Goal: Transaction & Acquisition: Purchase product/service

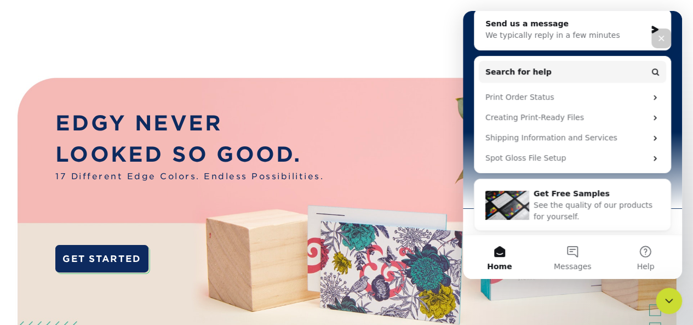
scroll to position [284, 0]
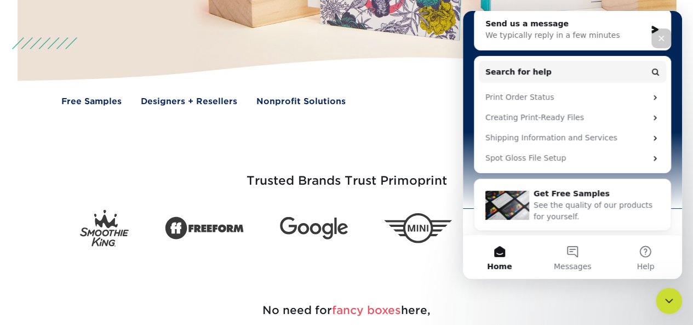
click at [686, 148] on div "Trusted Brands Trust Primoprint" at bounding box center [346, 177] width 693 height 139
click at [675, 298] on div "Close Intercom Messenger" at bounding box center [667, 299] width 26 height 26
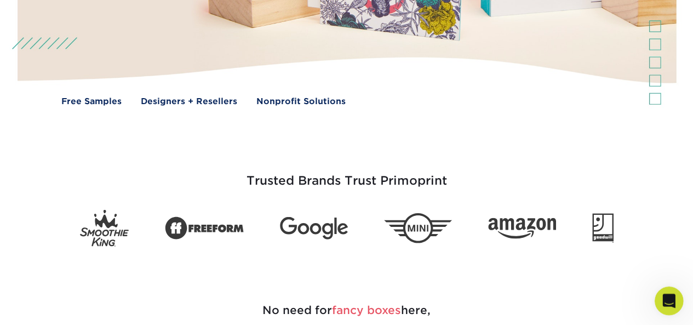
scroll to position [0, 0]
click at [675, 298] on icon "Open Intercom Messenger" at bounding box center [668, 299] width 18 height 18
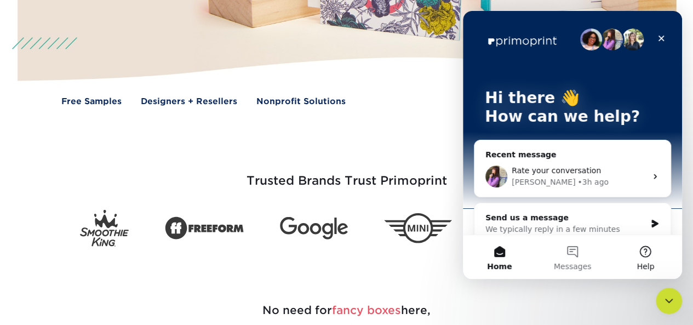
click at [646, 259] on button "Help" at bounding box center [645, 257] width 73 height 44
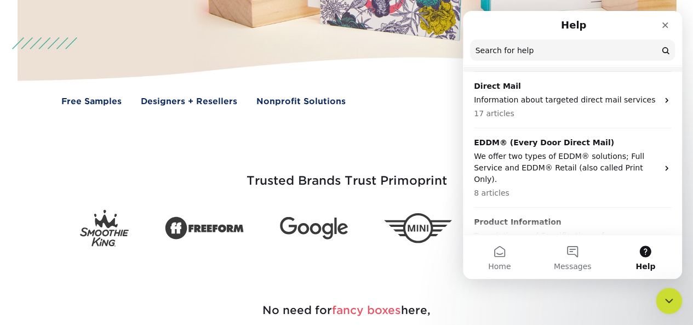
scroll to position [118, 0]
click at [567, 153] on p "We offer two types of EDDM® solutions; Full Service and EDDM® Retail (also call…" at bounding box center [566, 167] width 184 height 35
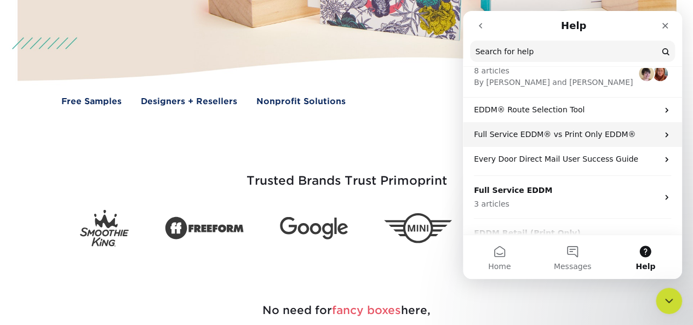
scroll to position [56, 0]
click at [632, 134] on p "Full Service EDDM® vs Print Only EDDM®" at bounding box center [566, 135] width 184 height 12
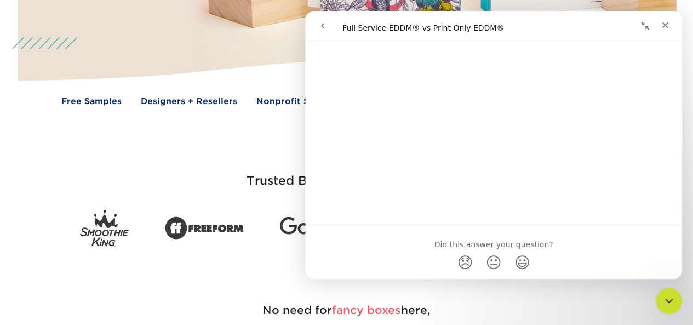
scroll to position [523, 0]
click at [169, 144] on div "Trusted Brands Trust Primoprint" at bounding box center [347, 190] width 658 height 112
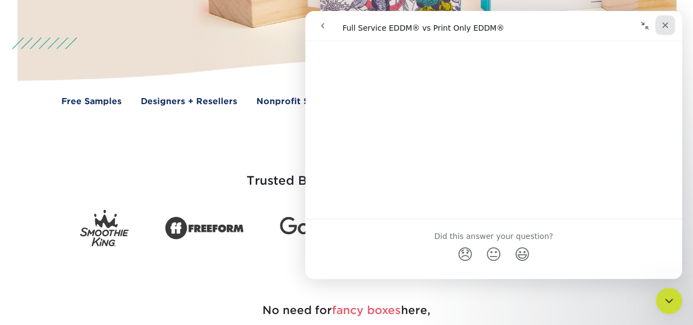
click at [666, 27] on icon "Close" at bounding box center [665, 25] width 9 height 9
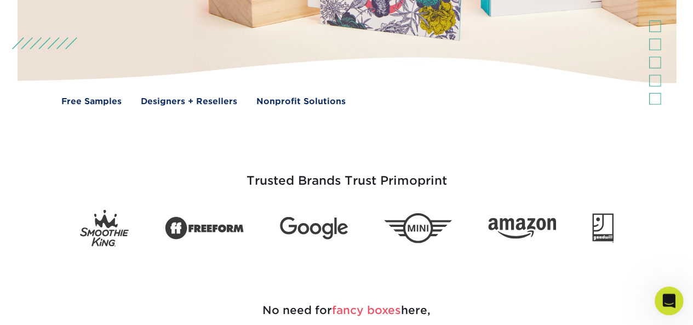
click at [663, 311] on div "Open Intercom Messenger" at bounding box center [667, 299] width 36 height 36
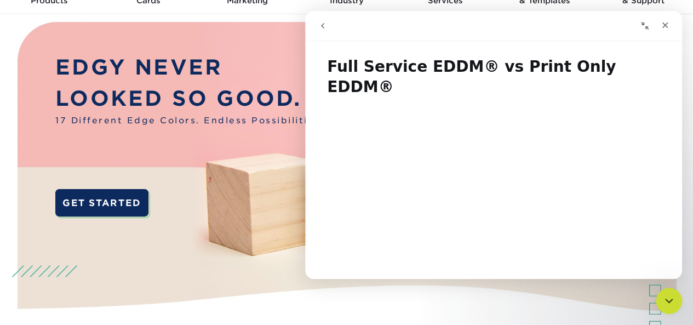
scroll to position [0, 0]
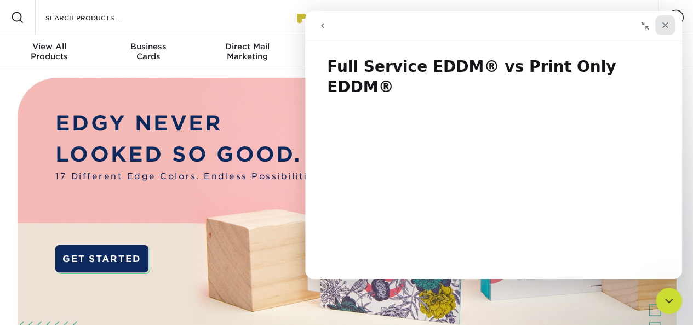
click at [667, 23] on icon "Close" at bounding box center [666, 25] width 6 height 6
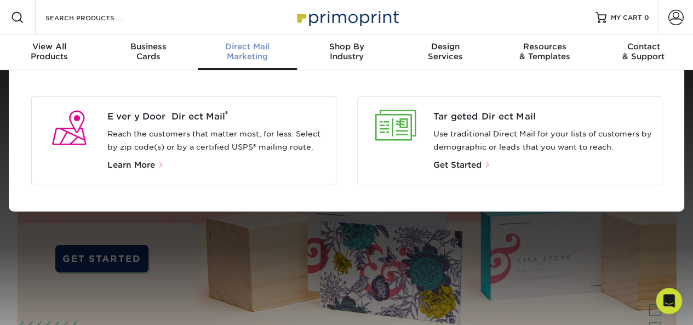
click at [178, 143] on p "Reach the customers that matter most, for less. Select by zip code(s) or by a c…" at bounding box center [217, 141] width 220 height 26
click at [141, 168] on span "Learn More" at bounding box center [131, 165] width 48 height 10
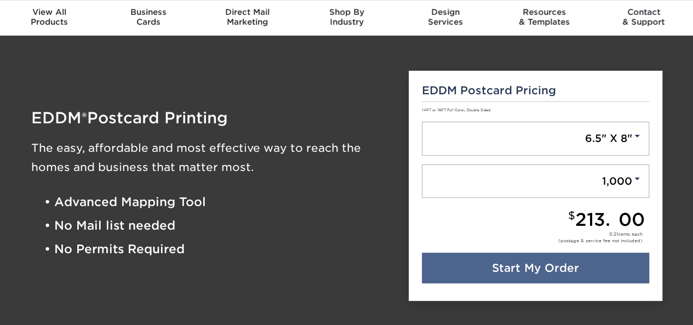
scroll to position [36, 0]
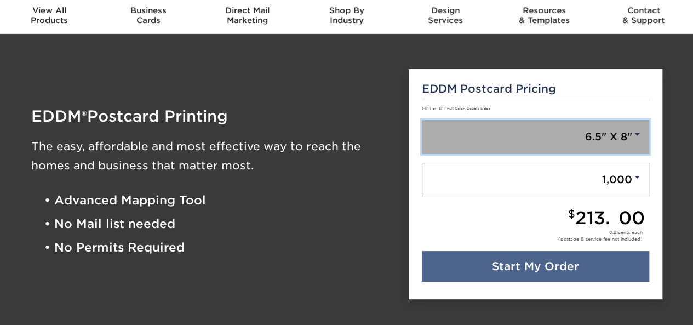
click at [609, 134] on link "6.5" X 8"" at bounding box center [535, 137] width 227 height 34
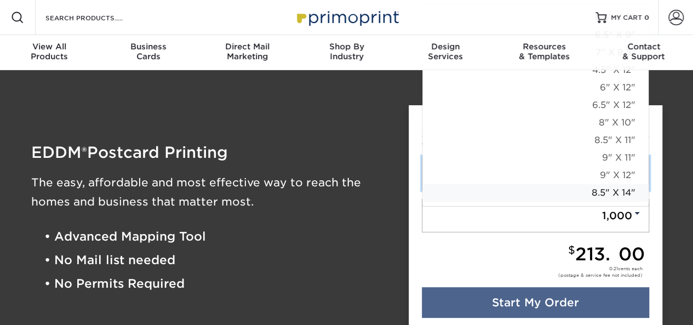
scroll to position [1, 0]
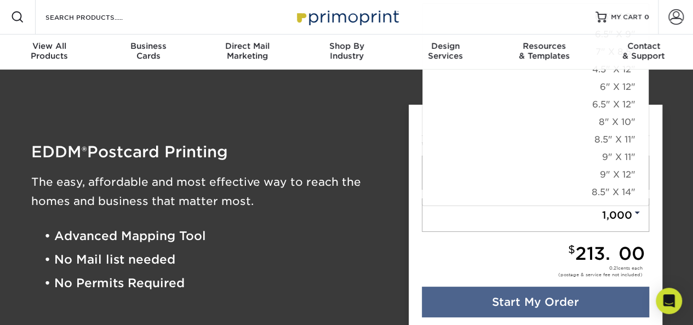
click at [674, 127] on div "EDDM ® Postcard Printing The easy, affordable and most effective way to reach t…" at bounding box center [347, 220] width 658 height 274
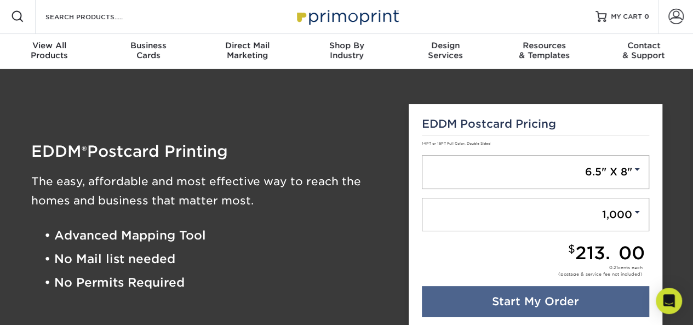
scroll to position [4, 0]
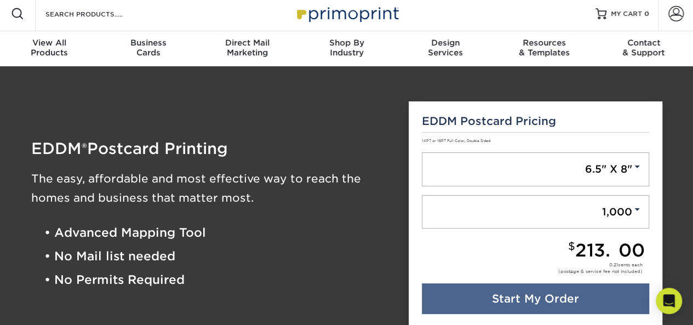
click at [287, 323] on div "EDDM ® Postcard Printing The easy, affordable and most effective way to reach t…" at bounding box center [212, 216] width 378 height 257
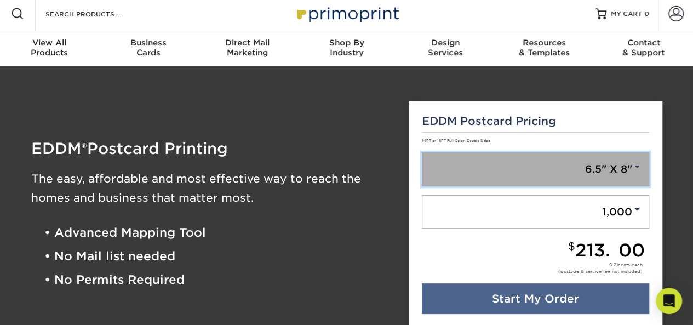
click at [610, 168] on link "6.5" X 8"" at bounding box center [535, 169] width 227 height 34
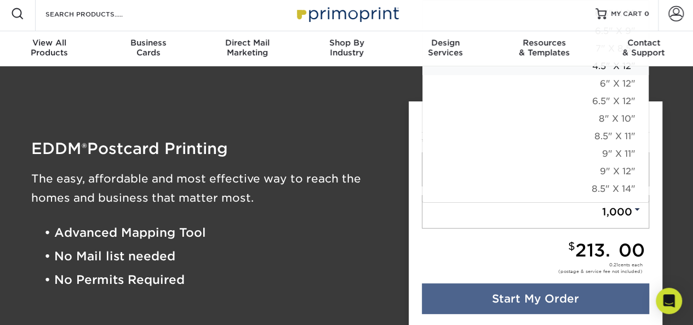
click at [578, 73] on link "4.5" X 12"" at bounding box center [536, 67] width 226 height 18
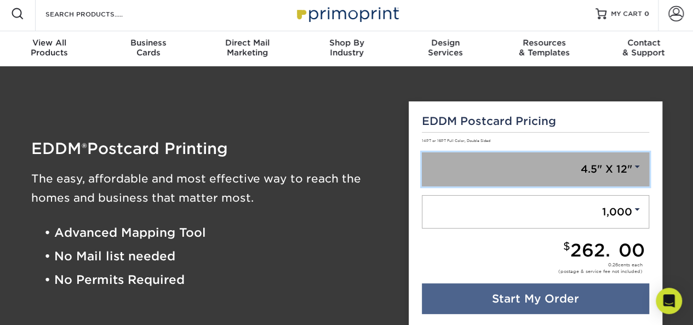
click at [577, 174] on link "4.5" X 12"" at bounding box center [535, 169] width 227 height 34
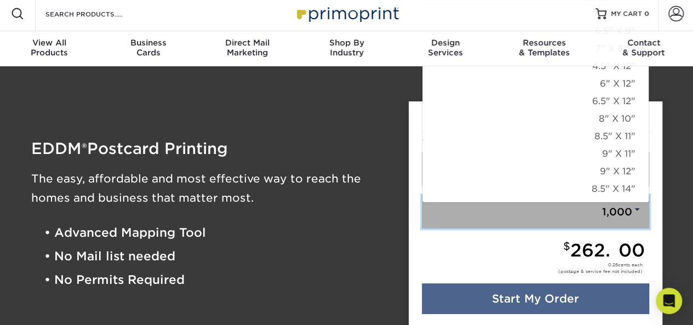
click at [642, 208] on link "1,000" at bounding box center [535, 212] width 227 height 34
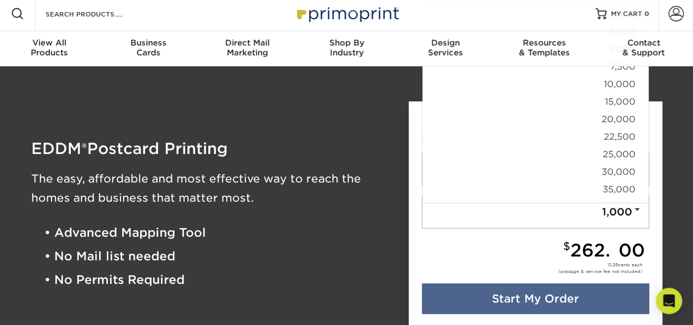
click at [323, 125] on div "EDDM ® Postcard Printing The easy, affordable and most effective way to reach t…" at bounding box center [212, 216] width 378 height 257
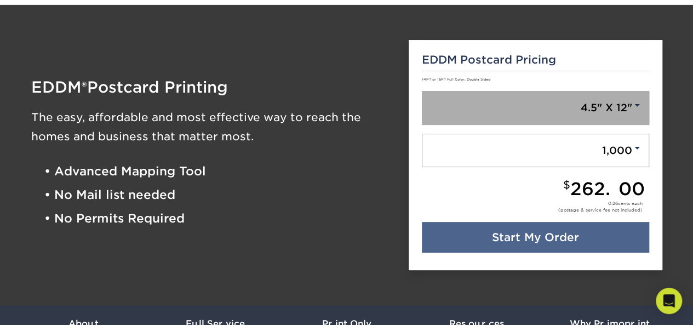
scroll to position [65, 0]
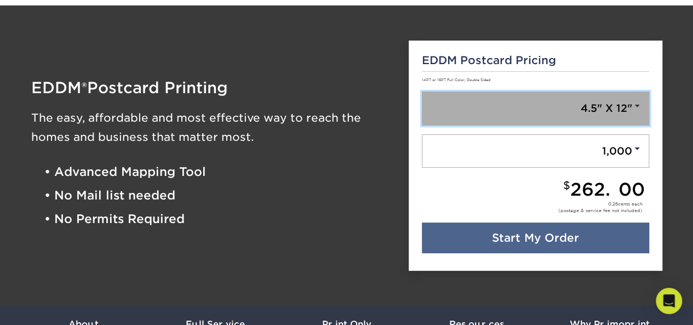
click at [632, 104] on span at bounding box center [637, 106] width 10 height 10
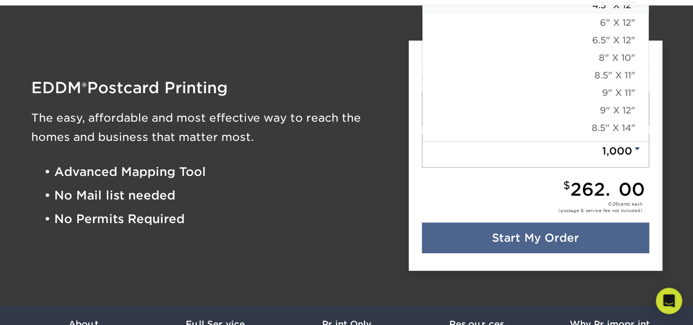
click at [592, 7] on link "4.5" X 12"" at bounding box center [536, 6] width 226 height 18
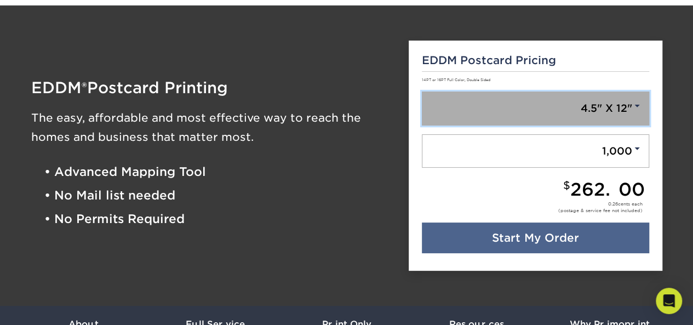
click at [618, 114] on link "4.5" X 12"" at bounding box center [535, 109] width 227 height 34
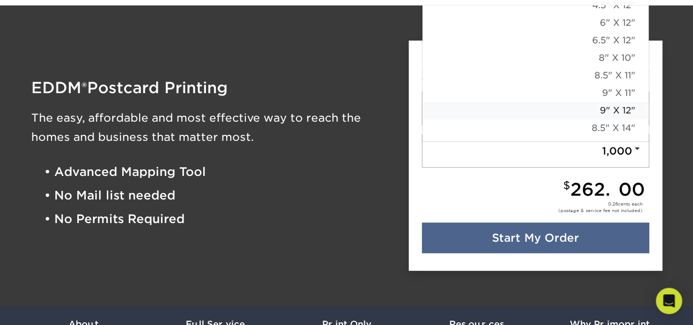
click at [612, 112] on link "9" X 12"" at bounding box center [536, 111] width 226 height 18
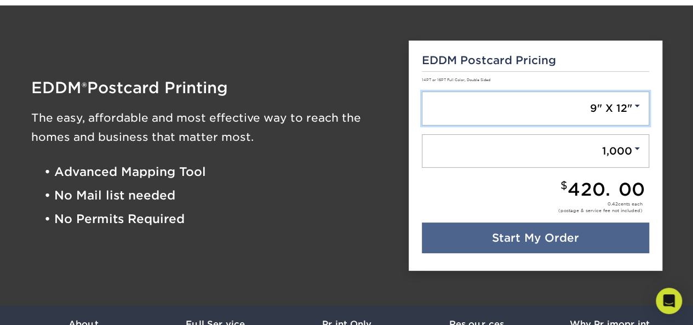
click at [612, 112] on link "9" X 12"" at bounding box center [535, 109] width 227 height 34
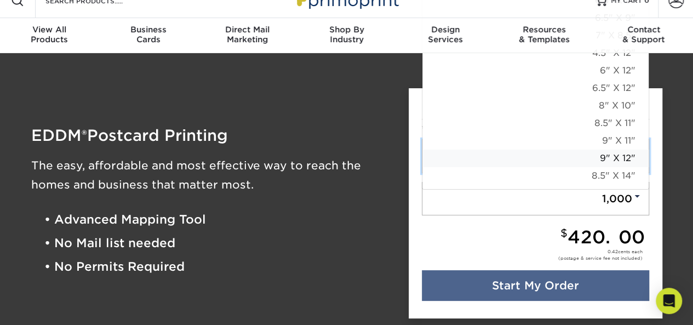
scroll to position [0, 0]
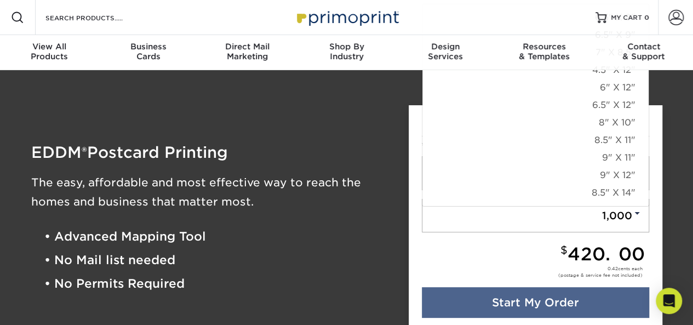
click at [586, 15] on div "Resources Menu Search Products Account SIGN IN CREATE AN ACCOUNT forgot passwor…" at bounding box center [346, 17] width 693 height 35
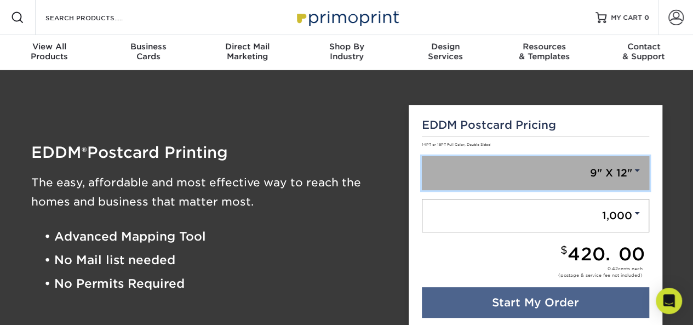
click at [569, 178] on link "9" X 12"" at bounding box center [535, 173] width 227 height 34
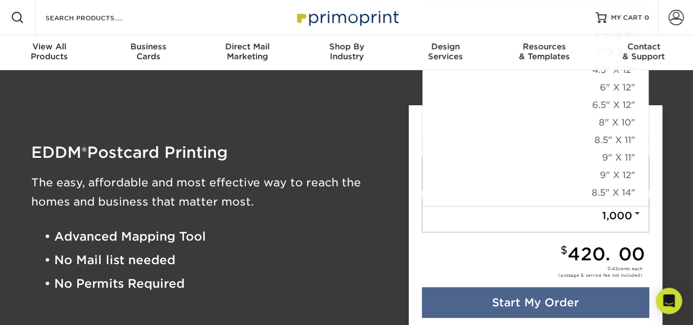
drag, startPoint x: 589, startPoint y: 33, endPoint x: 595, endPoint y: 35, distance: 5.6
click at [595, 35] on div "Resources Menu Search Products Account SIGN IN CREATE AN ACCOUNT forgot passwor…" at bounding box center [346, 17] width 693 height 35
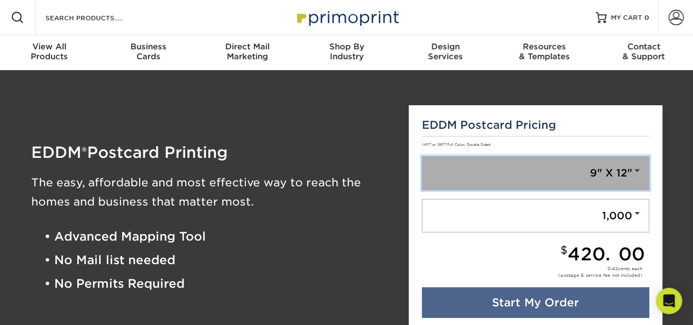
click at [612, 177] on link "9" X 12"" at bounding box center [535, 173] width 227 height 34
click at [610, 172] on link "9" X 12"" at bounding box center [535, 173] width 227 height 34
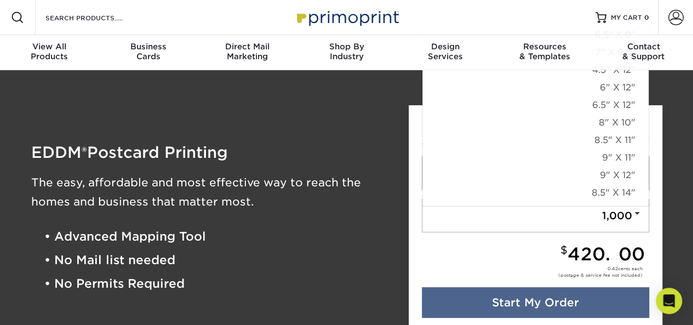
click link "6.5" X 8"" at bounding box center [536, 18] width 226 height 18
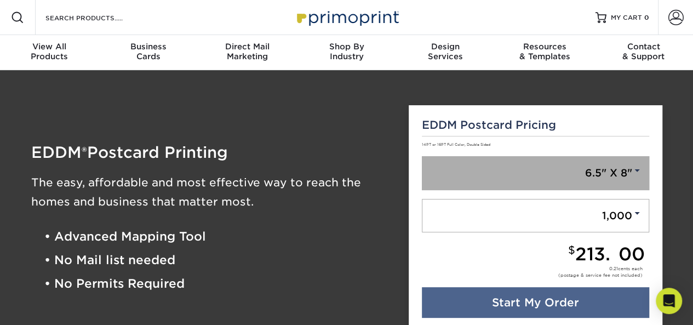
scroll to position [22, 0]
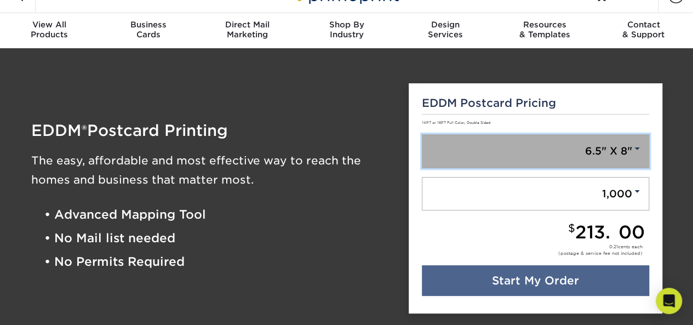
click at [614, 164] on link "6.5" X 8"" at bounding box center [535, 151] width 227 height 34
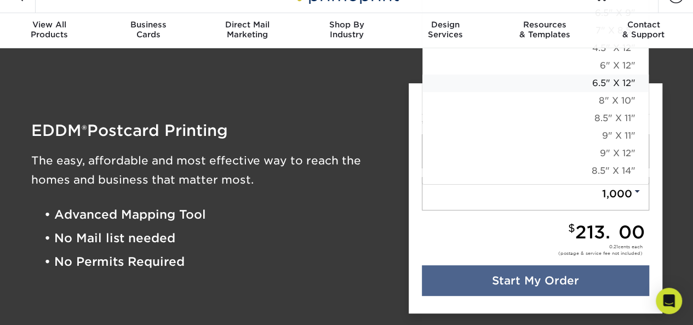
scroll to position [9, 0]
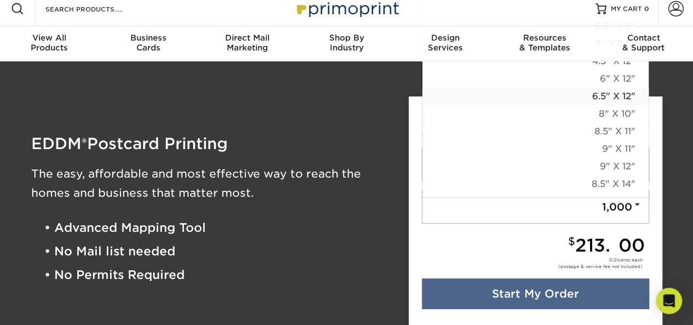
click link "6.5" X 8"" at bounding box center [536, 9] width 226 height 18
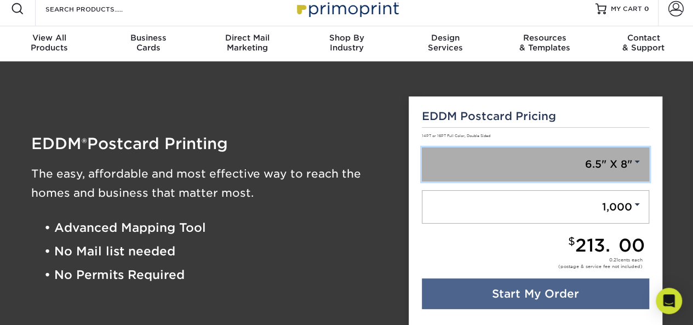
click at [616, 167] on link "6.5" X 8"" at bounding box center [535, 164] width 227 height 34
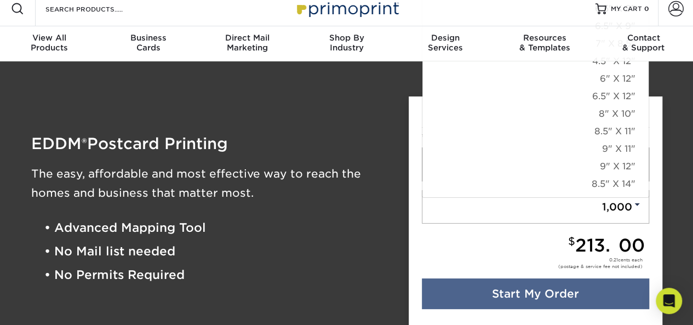
click link "6.5" X 8"" at bounding box center [536, 9] width 226 height 18
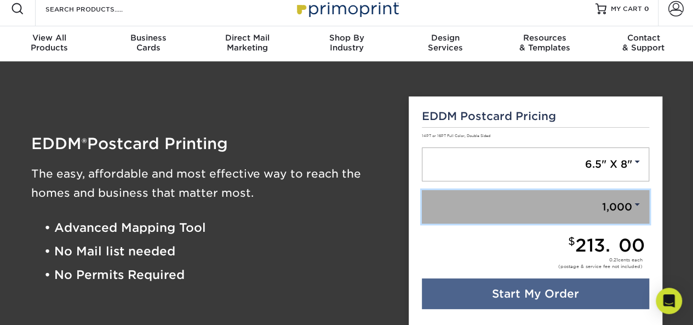
click at [616, 191] on link "1,000" at bounding box center [535, 207] width 227 height 34
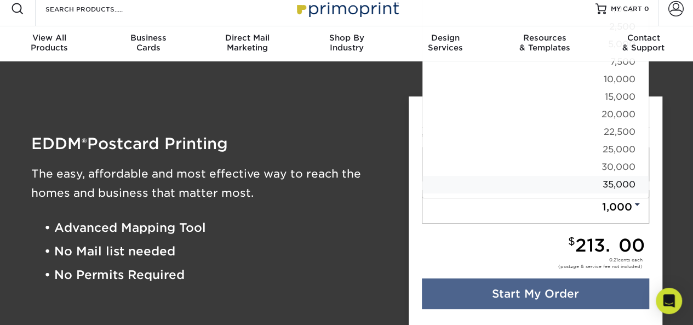
click link "1,000" at bounding box center [536, 10] width 226 height 18
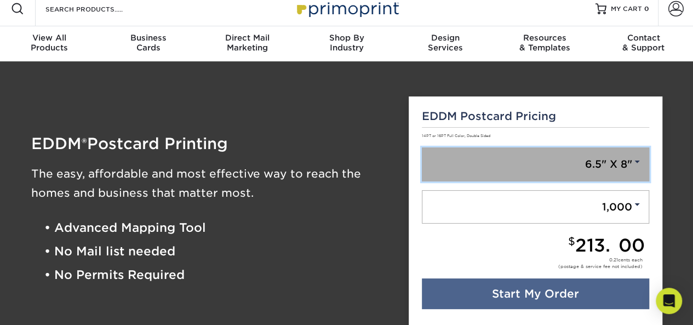
click at [529, 159] on link "6.5" X 8"" at bounding box center [535, 164] width 227 height 34
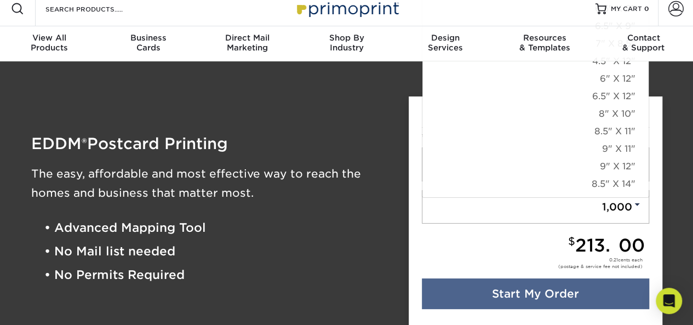
click at [398, 161] on div "EDDM ® Postcard Printing The easy, affordable and most effective way to reach t…" at bounding box center [212, 211] width 378 height 257
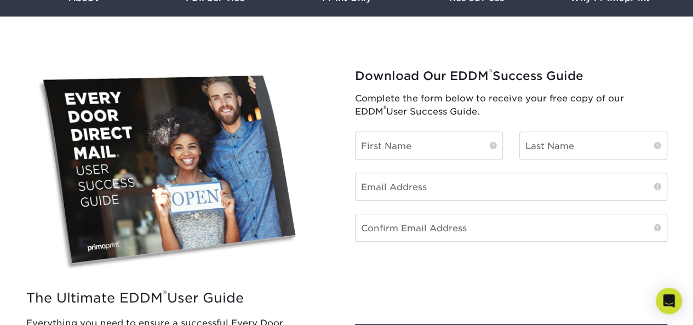
scroll to position [0, 0]
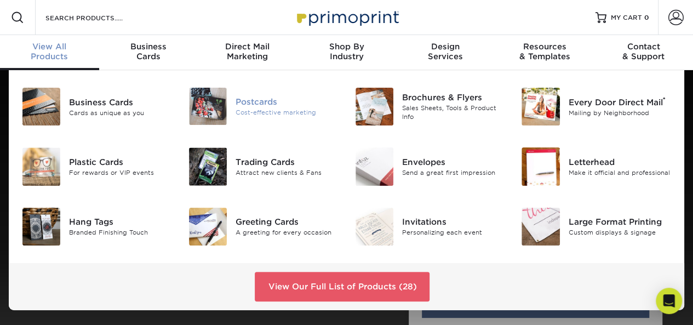
click at [271, 107] on div "Postcards" at bounding box center [287, 102] width 103 height 12
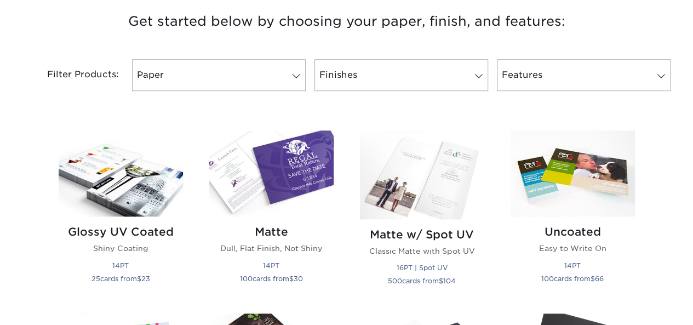
scroll to position [423, 0]
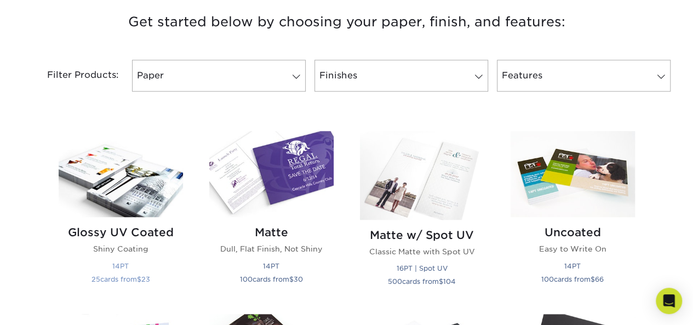
click at [145, 187] on img at bounding box center [121, 174] width 124 height 86
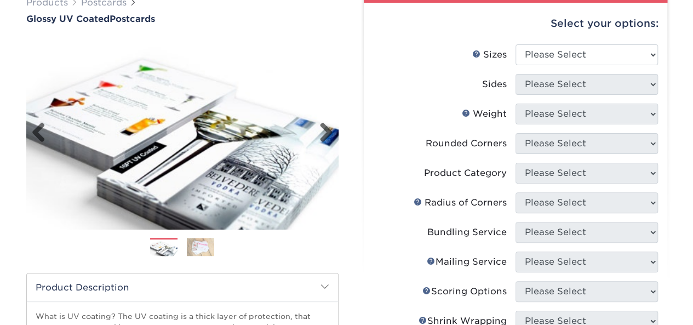
scroll to position [96, 0]
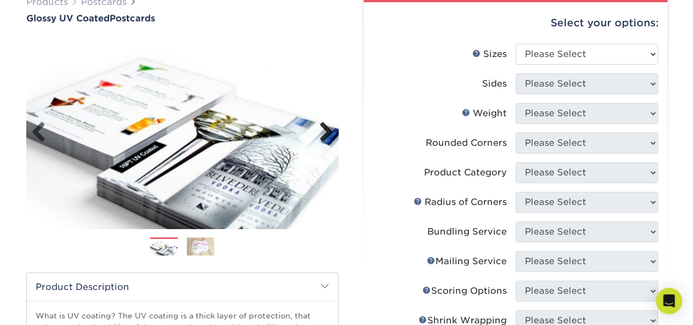
click at [328, 127] on link "Next" at bounding box center [322, 133] width 22 height 22
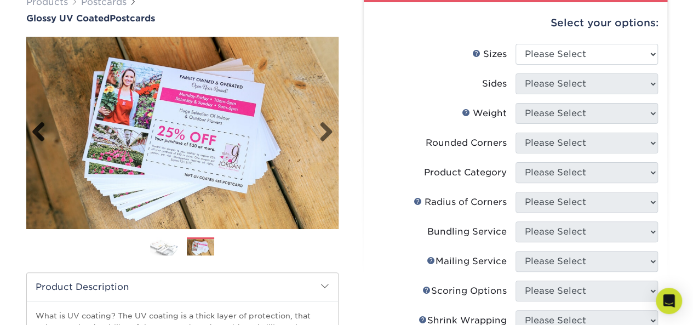
click at [38, 133] on link "Previous" at bounding box center [43, 133] width 22 height 22
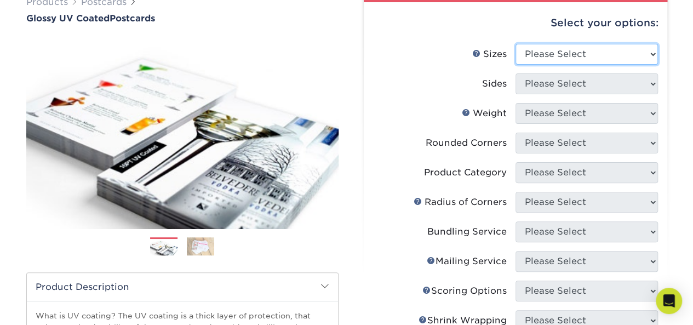
click at [588, 62] on select "Please Select 1.5" x 7" 2" x 4" 2" x 6" 2" x 7" 2" x 8" 2.12" x 5.5" 2.12" x 5.…" at bounding box center [587, 54] width 142 height 21
click at [544, 57] on select "Please Select 1.5" x 7" 2" x 4" 2" x 6" 2" x 7" 2" x 8" 2.12" x 5.5" 2.12" x 5.…" at bounding box center [587, 54] width 142 height 21
select select "5.00x7.00"
click at [516, 44] on select "Please Select 1.5" x 7" 2" x 4" 2" x 6" 2" x 7" 2" x 8" 2.12" x 5.5" 2.12" x 5.…" at bounding box center [587, 54] width 142 height 21
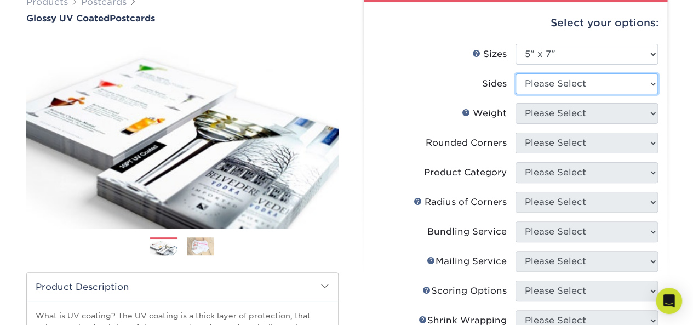
click at [585, 88] on select "Please Select Print Both Sides Print Front Only" at bounding box center [587, 83] width 142 height 21
select select "13abbda7-1d64-4f25-8bb2-c179b224825d"
click at [516, 73] on select "Please Select Print Both Sides Print Front Only" at bounding box center [587, 83] width 142 height 21
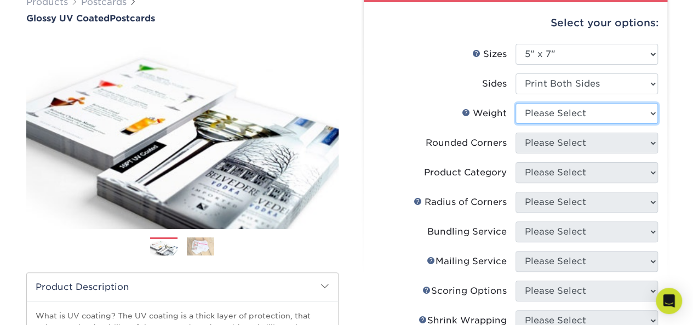
click at [587, 110] on select "Please Select 16PT 14PT 18PT C1S" at bounding box center [587, 113] width 142 height 21
click at [516, 103] on select "Please Select 16PT 14PT 18PT C1S" at bounding box center [587, 113] width 142 height 21
click at [598, 111] on select "Please Select 16PT 14PT 18PT C1S" at bounding box center [587, 113] width 142 height 21
click at [466, 113] on link "Weight Help" at bounding box center [466, 112] width 9 height 9
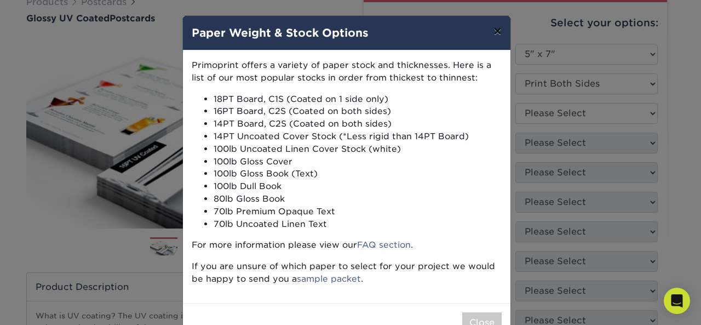
click at [492, 37] on button "×" at bounding box center [497, 31] width 25 height 31
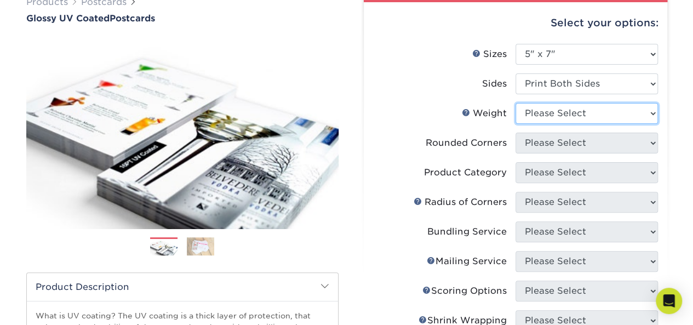
click at [567, 117] on select "Please Select 16PT 14PT 18PT C1S" at bounding box center [587, 113] width 142 height 21
click at [516, 103] on select "Please Select 16PT 14PT 18PT C1S" at bounding box center [587, 113] width 142 height 21
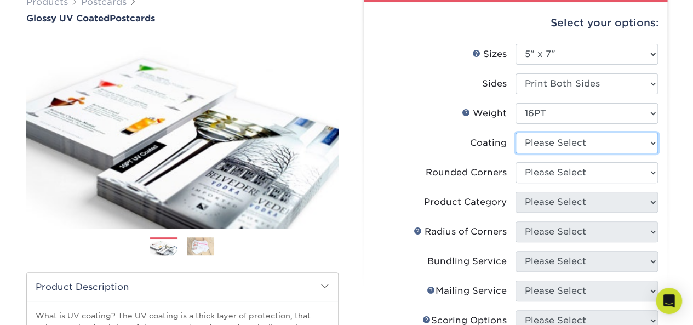
click at [564, 142] on select at bounding box center [587, 143] width 142 height 21
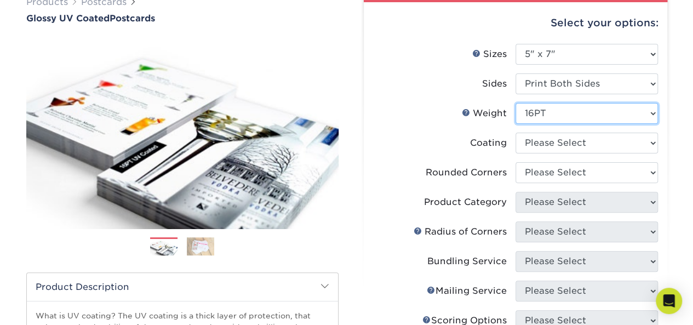
click at [562, 112] on select "Please Select 16PT 14PT 18PT C1S" at bounding box center [587, 113] width 142 height 21
select select "14PT"
click at [516, 103] on select "Please Select 16PT 14PT 18PT C1S" at bounding box center [587, 113] width 142 height 21
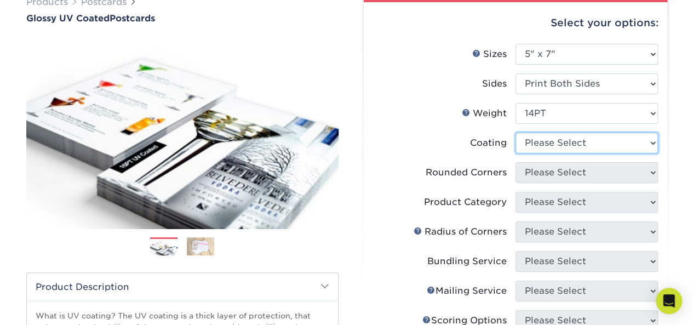
click at [561, 137] on select at bounding box center [587, 143] width 142 height 21
select select "ae367451-b2b8-45df-a344-0f05b6a12993"
click at [516, 133] on select at bounding box center [587, 143] width 142 height 21
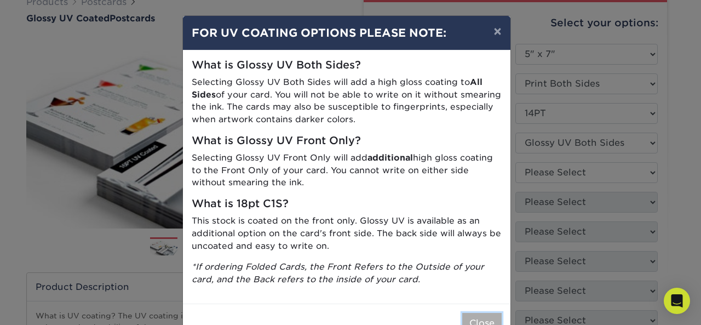
click at [481, 317] on button "Close" at bounding box center [482, 323] width 39 height 21
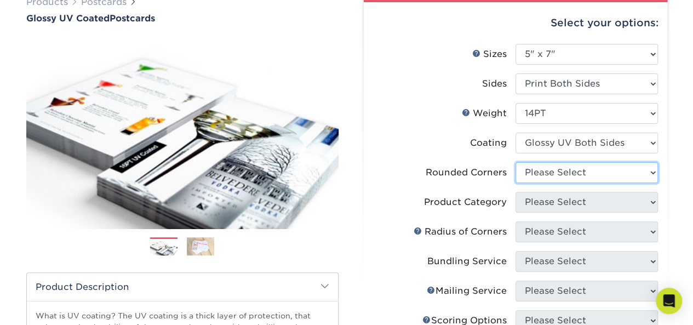
click at [584, 172] on select "Please Select Yes - Round 4 Corners No" at bounding box center [587, 172] width 142 height 21
select select "0"
click at [516, 162] on select "Please Select Yes - Round 4 Corners No" at bounding box center [587, 172] width 142 height 21
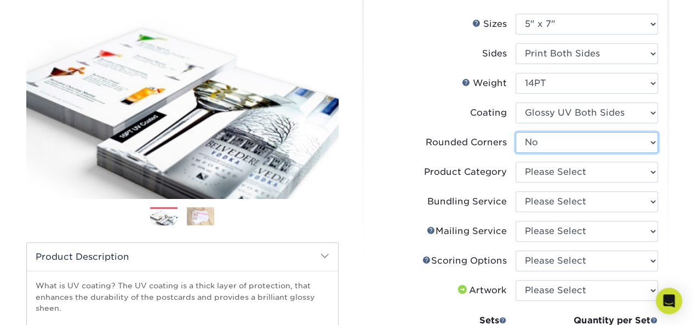
scroll to position [127, 0]
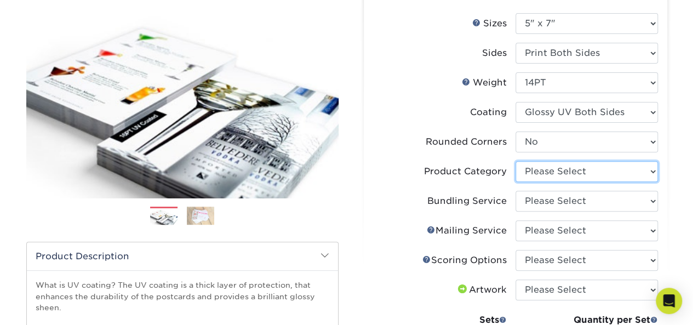
click at [577, 173] on select "Please Select Postcards" at bounding box center [587, 171] width 142 height 21
select select "9b7272e0-d6c8-4c3c-8e97-d3a1bcdab858"
click at [516, 161] on select "Please Select Postcards" at bounding box center [587, 171] width 142 height 21
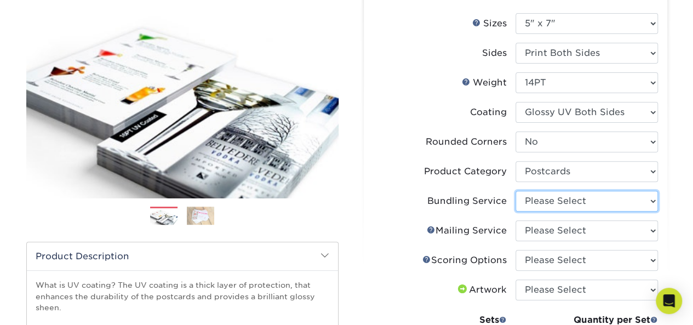
click at [572, 201] on select "Please Select No Bundling Services Yes, Bundles of 50 (+2 Days) Yes, Bundles of…" at bounding box center [587, 201] width 142 height 21
select select "58689abb-25c0-461c-a4c3-a80b627d6649"
click at [516, 191] on select "Please Select No Bundling Services Yes, Bundles of 50 (+2 Days) Yes, Bundles of…" at bounding box center [587, 201] width 142 height 21
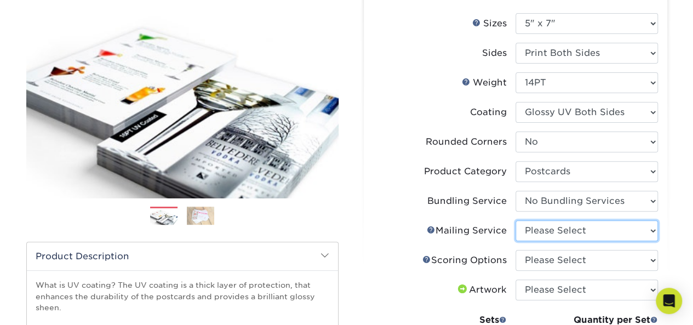
click at [591, 227] on select "Please Select No Direct Mailing Service No, I will mail/stamp/imprint Direct Ma…" at bounding box center [587, 230] width 142 height 21
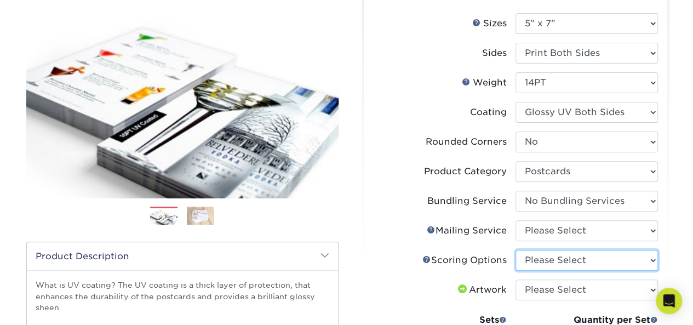
click at [581, 263] on select "Please Select No Scoring One Score Two Scores" at bounding box center [587, 260] width 142 height 21
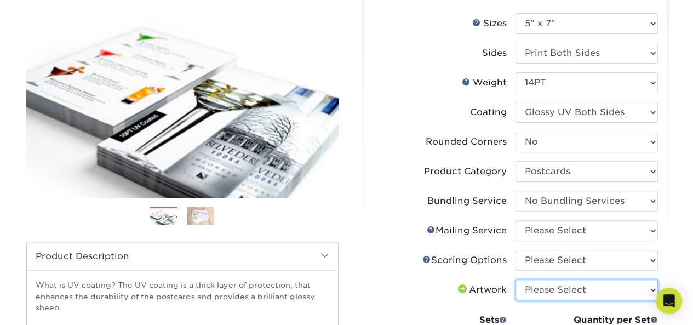
click at [566, 289] on select "Please Select I will upload files I need a design - $150" at bounding box center [587, 289] width 142 height 21
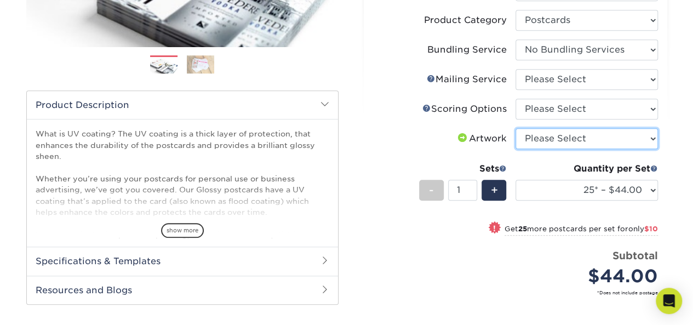
scroll to position [280, 0]
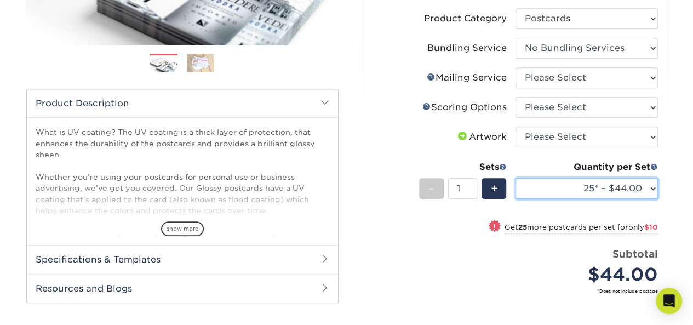
click at [617, 194] on select "25* – $44.00 50* – $54.00 75* – $67.00 100* – $98.00 250* – $146.00 500 – $162.…" at bounding box center [587, 188] width 142 height 21
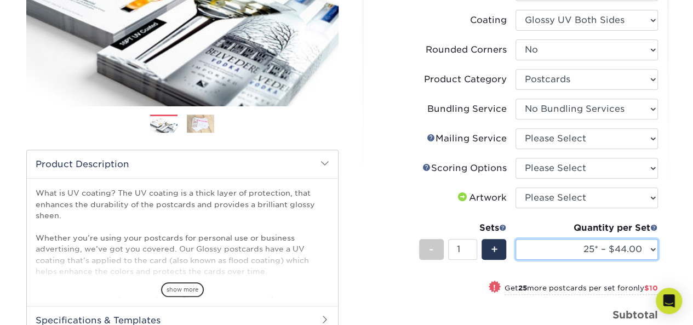
scroll to position [219, 0]
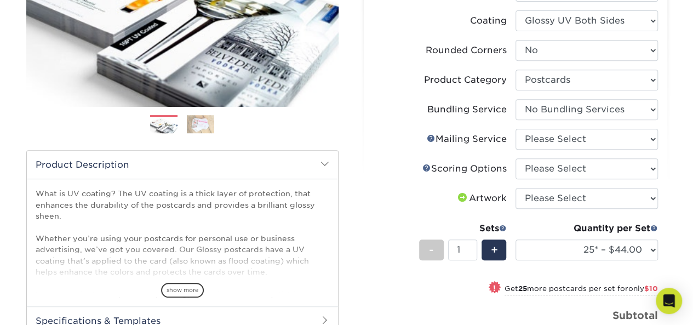
click at [578, 233] on div "Quantity per Set" at bounding box center [587, 228] width 142 height 13
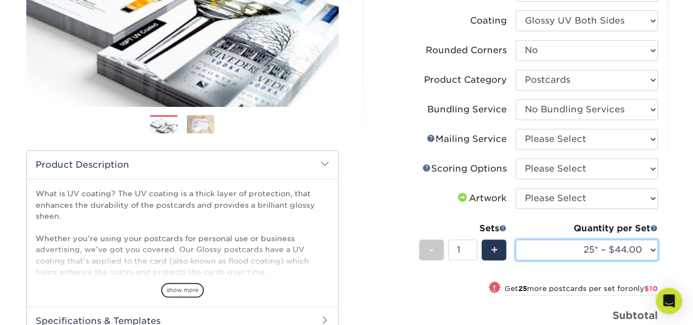
click at [583, 250] on select "25* – $44.00 50* – $54.00 75* – $67.00 100* – $98.00 250* – $146.00 500 – $162.…" at bounding box center [587, 249] width 142 height 21
click at [516, 239] on select "25* – $44.00 50* – $54.00 75* – $67.00 100* – $98.00 250* – $146.00 500 – $162.…" at bounding box center [587, 249] width 142 height 21
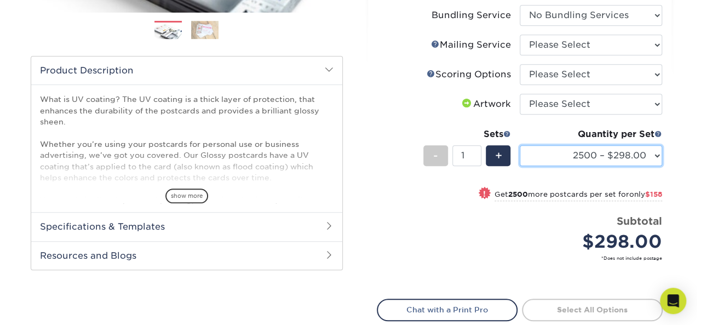
scroll to position [319, 0]
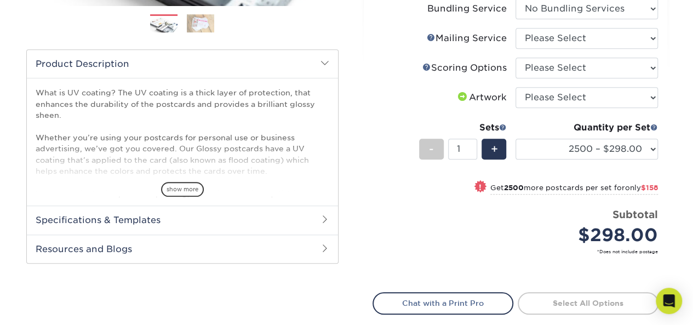
click at [479, 186] on span "!" at bounding box center [480, 187] width 3 height 12
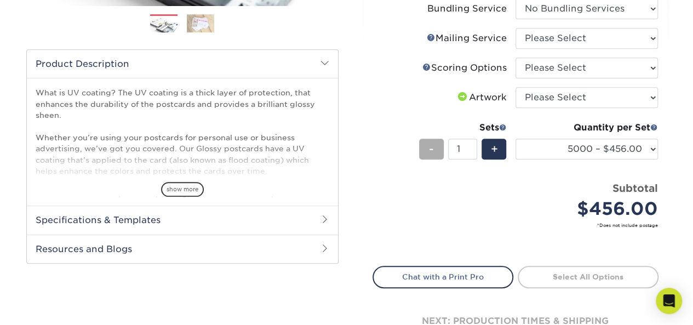
click at [427, 150] on div "-" at bounding box center [431, 149] width 25 height 21
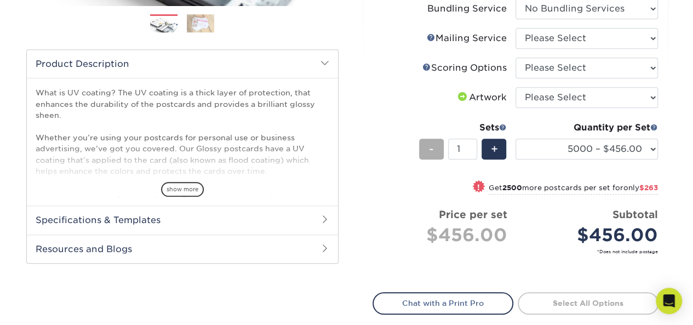
click at [427, 150] on div "-" at bounding box center [431, 149] width 25 height 21
click at [560, 142] on select "25* – $44.00 50* – $54.00 75* – $67.00 100* – $98.00 250* – $146.00 500 – $162.…" at bounding box center [587, 149] width 142 height 21
select select "2500 – $298.00"
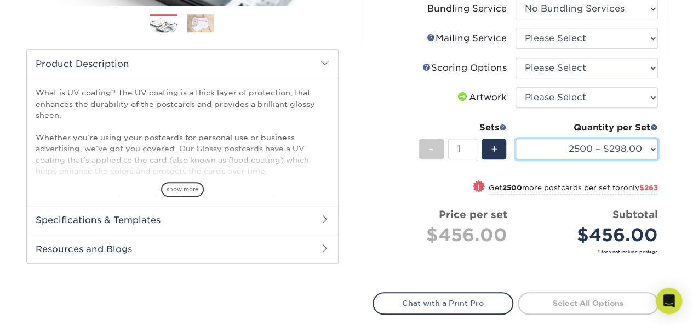
click at [516, 139] on select "25* – $44.00 50* – $54.00 75* – $67.00 100* – $98.00 250* – $146.00 500 – $162.…" at bounding box center [587, 149] width 142 height 21
click at [655, 125] on span at bounding box center [654, 127] width 8 height 8
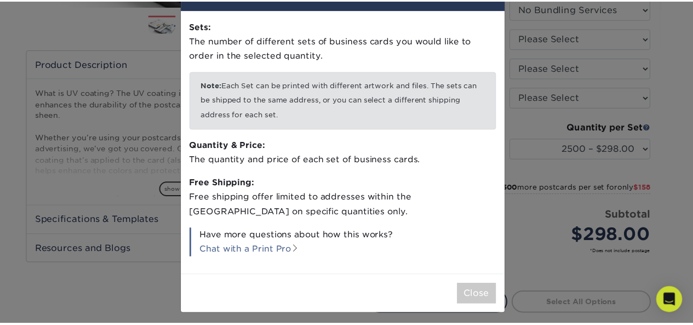
scroll to position [44, 0]
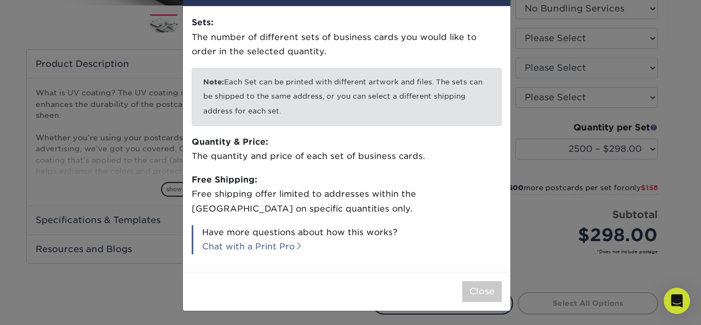
click at [0, 197] on div "× Number of Sets Sets: The number of different sets of business cards you would…" at bounding box center [350, 162] width 701 height 325
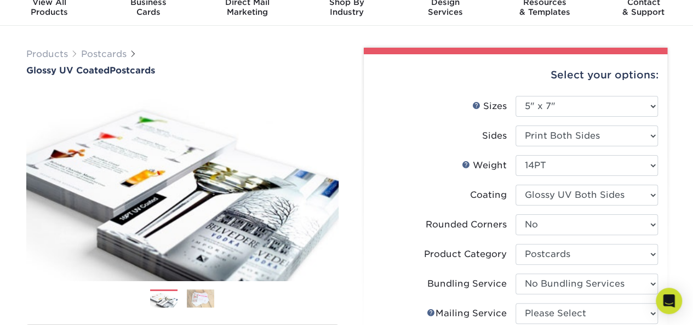
scroll to position [45, 0]
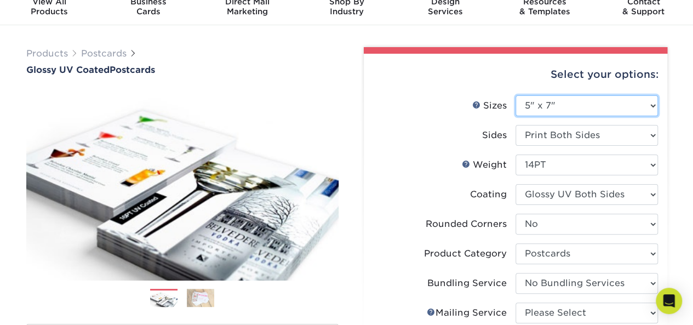
click at [646, 105] on select "Please Select 1.5" x 7" 2" x 4" 2" x 6" 2" x 7" 2" x 8" 2.12" x 5.5" 2.12" x 5.…" at bounding box center [587, 105] width 142 height 21
click at [516, 95] on select "Please Select 1.5" x 7" 2" x 4" 2" x 6" 2" x 7" 2" x 8" 2.12" x 5.5" 2.12" x 5.…" at bounding box center [587, 105] width 142 height 21
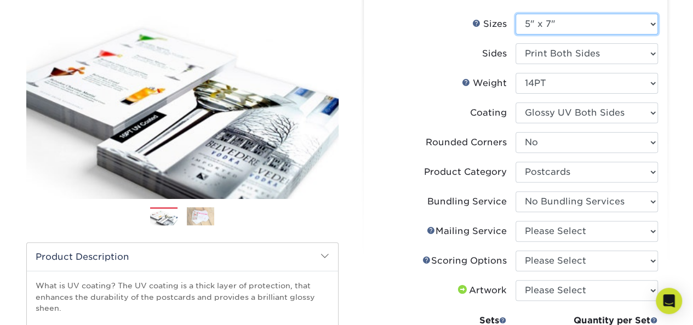
scroll to position [124, 0]
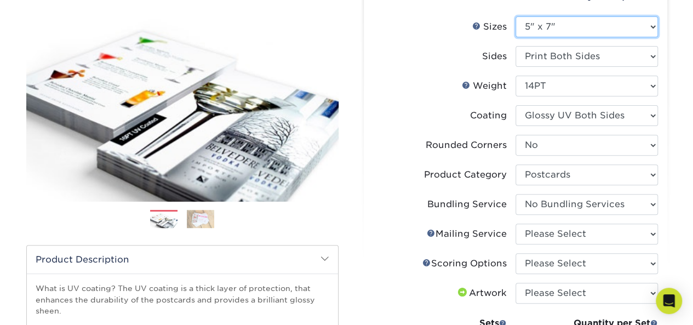
click at [590, 33] on select "Please Select 1.5" x 7" 2" x 4" 2" x 6" 2" x 7" 2" x 8" 2.12" x 5.5" 2.12" x 5.…" at bounding box center [587, 26] width 142 height 21
select select "5.00x8.00"
click at [516, 16] on select "Please Select 1.5" x 7" 2" x 4" 2" x 6" 2" x 7" 2" x 8" 2.12" x 5.5" 2.12" x 5.…" at bounding box center [587, 26] width 142 height 21
select select "-1"
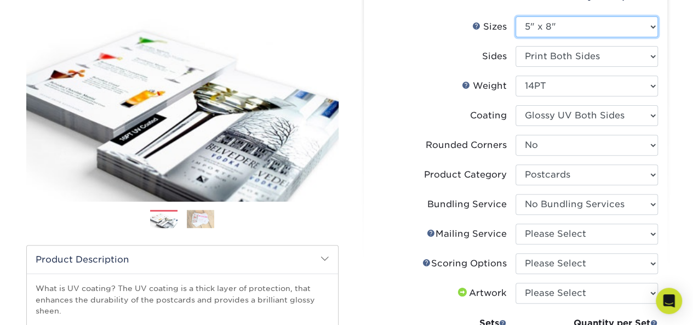
select select "-1"
select select
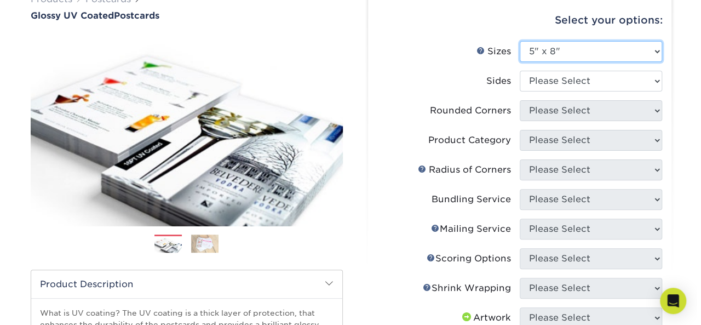
scroll to position [99, 0]
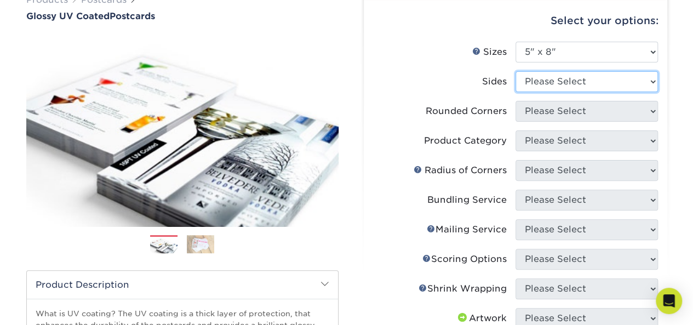
click at [596, 79] on select "Please Select Print Both Sides Print Front Only" at bounding box center [587, 81] width 142 height 21
select select "13abbda7-1d64-4f25-8bb2-c179b224825d"
click at [516, 71] on select "Please Select Print Both Sides Print Front Only" at bounding box center [587, 81] width 142 height 21
select select
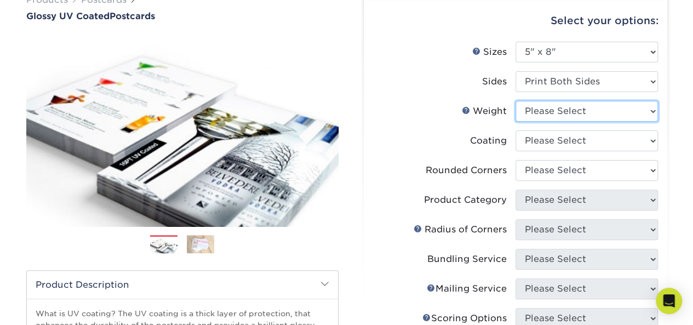
click at [610, 118] on select "Please Select 16PT 14PT 18PT C1S" at bounding box center [587, 111] width 142 height 21
select select "14PT"
click at [516, 101] on select "Please Select 16PT 14PT 18PT C1S" at bounding box center [587, 111] width 142 height 21
select select
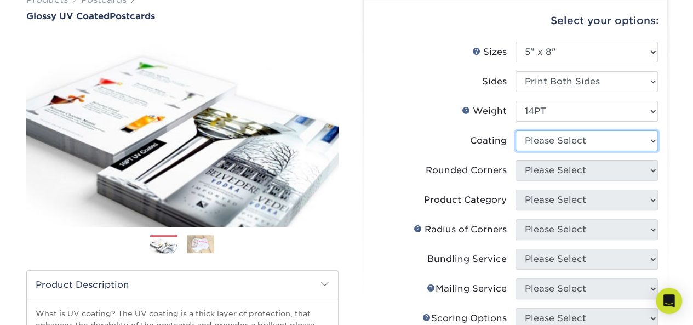
click at [588, 140] on select at bounding box center [587, 140] width 142 height 21
select select "ae367451-b2b8-45df-a344-0f05b6a12993"
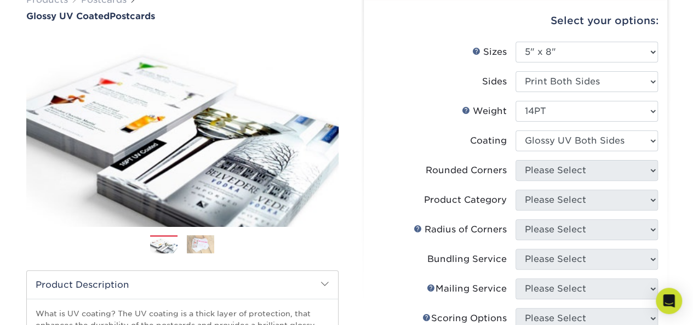
click at [516, 130] on select at bounding box center [587, 140] width 142 height 21
select select "-1"
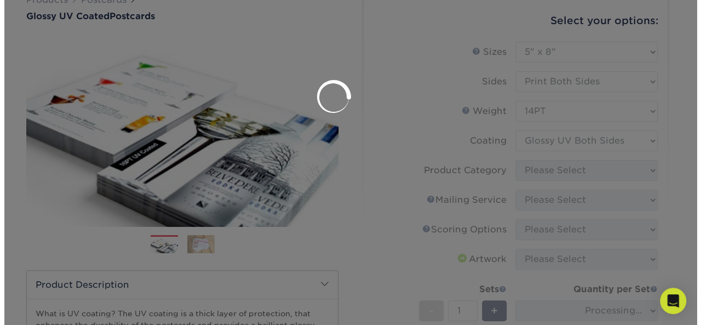
scroll to position [0, 0]
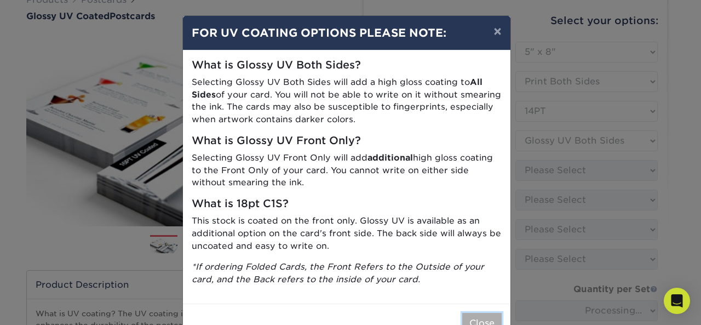
click at [480, 324] on button "Close" at bounding box center [482, 323] width 39 height 21
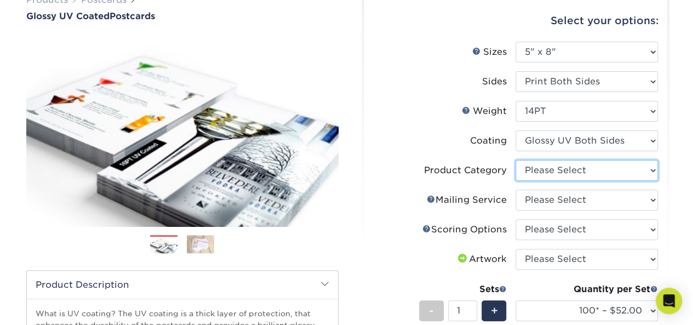
click at [592, 176] on select "Please Select Postcards" at bounding box center [587, 170] width 142 height 21
select select "9b7272e0-d6c8-4c3c-8e97-d3a1bcdab858"
click at [516, 160] on select "Please Select Postcards" at bounding box center [587, 170] width 142 height 21
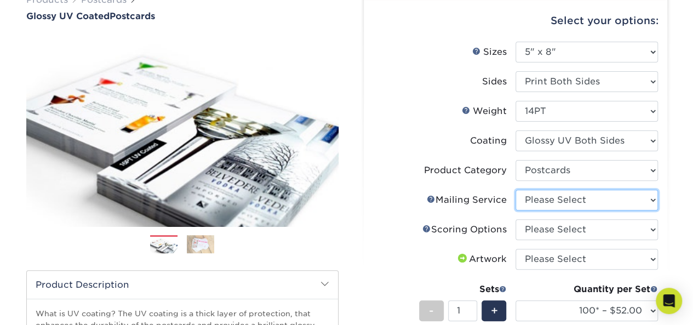
click at [569, 207] on select "Please Select No Direct Mailing Service No, I will mail/stamp/imprint Direct Ma…" at bounding box center [587, 200] width 142 height 21
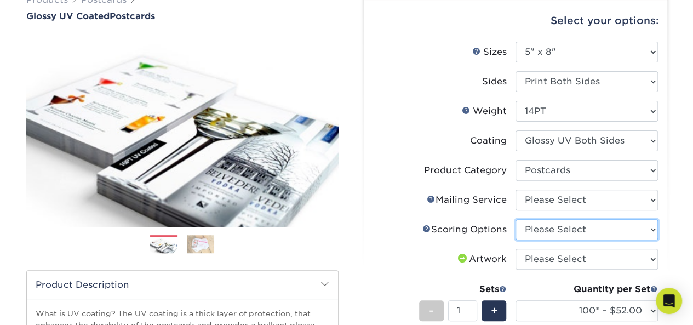
click at [569, 227] on select "Please Select No Scoring One Score Two Scores" at bounding box center [587, 229] width 142 height 21
click at [423, 228] on link "Scoring Help" at bounding box center [427, 228] width 9 height 9
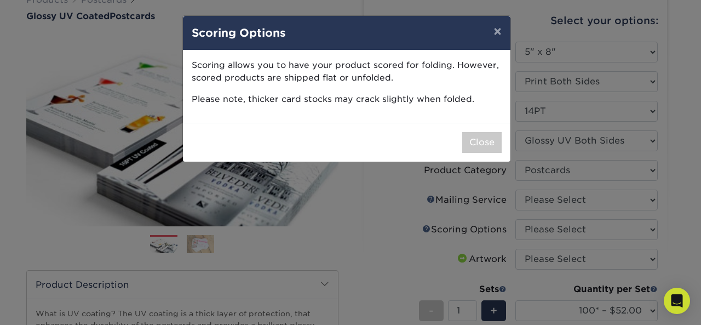
drag, startPoint x: 498, startPoint y: 32, endPoint x: 453, endPoint y: 222, distance: 194.9
click at [453, 222] on div "× Scoring Options Scoring allows you to have your product scored for folding. H…" at bounding box center [350, 162] width 701 height 325
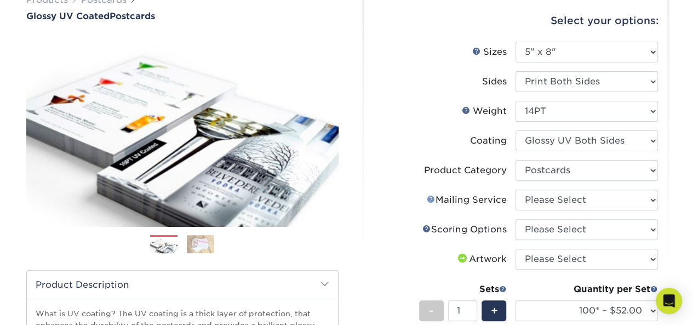
click at [432, 198] on link "Mailing Service Help" at bounding box center [431, 199] width 9 height 9
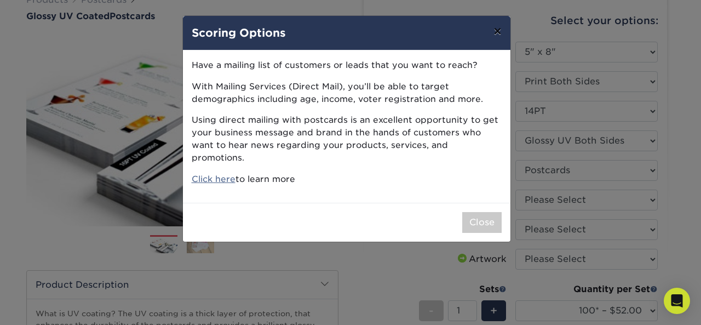
click at [501, 27] on button "×" at bounding box center [497, 31] width 25 height 31
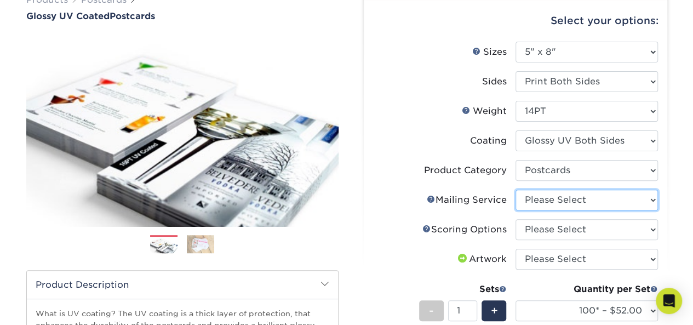
click at [571, 205] on select "Please Select No Direct Mailing Service No, I will mail/stamp/imprint Direct Ma…" at bounding box center [587, 200] width 142 height 21
click at [516, 190] on select "Please Select No Direct Mailing Service No, I will mail/stamp/imprint Direct Ma…" at bounding box center [587, 200] width 142 height 21
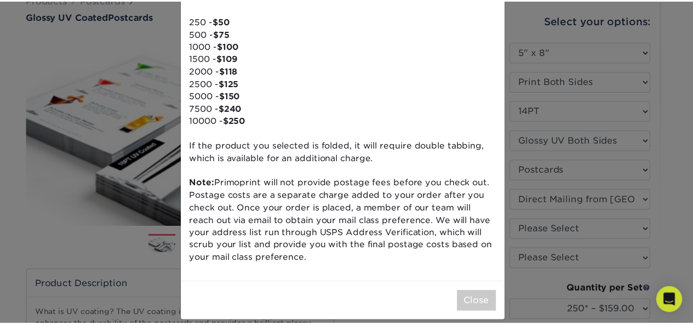
scroll to position [180, 0]
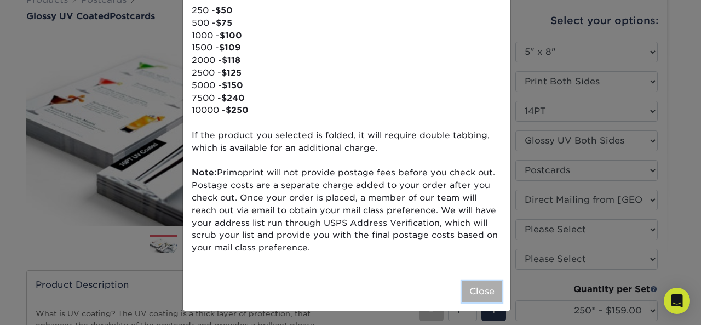
click at [484, 293] on button "Close" at bounding box center [482, 291] width 39 height 21
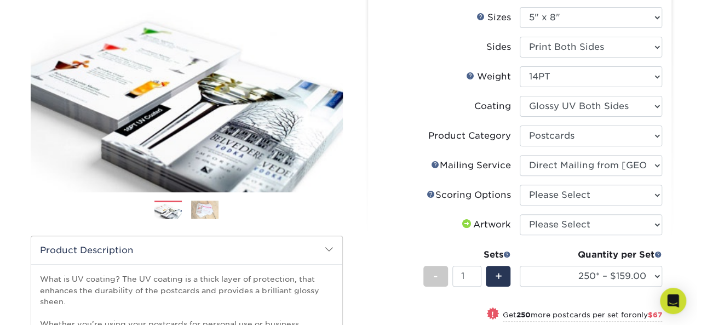
scroll to position [167, 0]
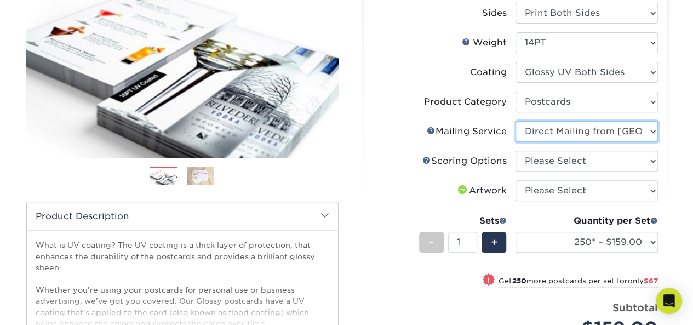
click at [590, 126] on select "Please Select No Direct Mailing Service No, I will mail/stamp/imprint Direct Ma…" at bounding box center [587, 131] width 142 height 21
select select "20512e95-39a0-42be-a1d1-c0e1c309f4c2"
click at [516, 121] on select "Please Select No Direct Mailing Service No, I will mail/stamp/imprint Direct Ma…" at bounding box center [587, 131] width 142 height 21
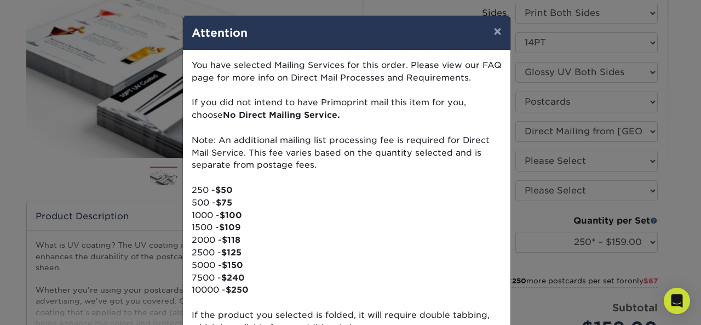
scroll to position [180, 0]
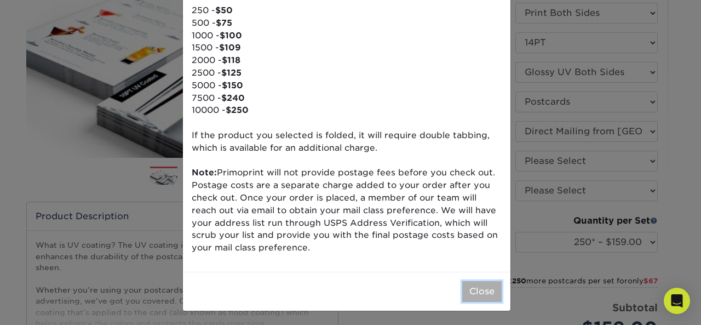
click at [477, 292] on button "Close" at bounding box center [482, 291] width 39 height 21
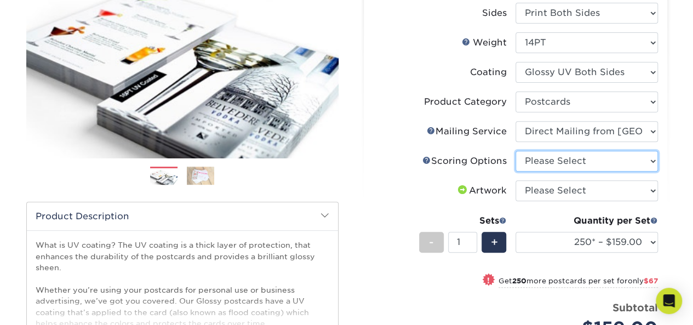
click at [591, 162] on select "Please Select No Scoring One Score Two Scores" at bounding box center [587, 161] width 142 height 21
click at [384, 197] on label "Artwork" at bounding box center [444, 190] width 142 height 21
click at [423, 158] on link "Scoring Help" at bounding box center [427, 160] width 9 height 9
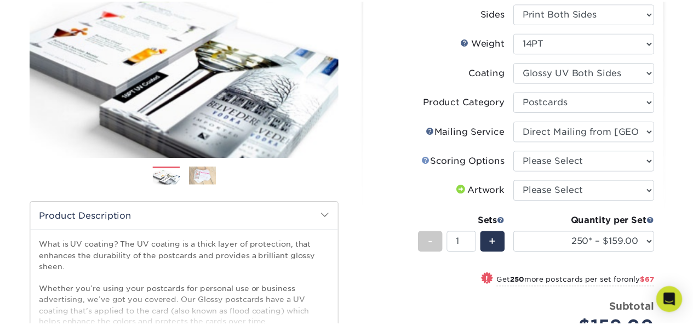
scroll to position [0, 0]
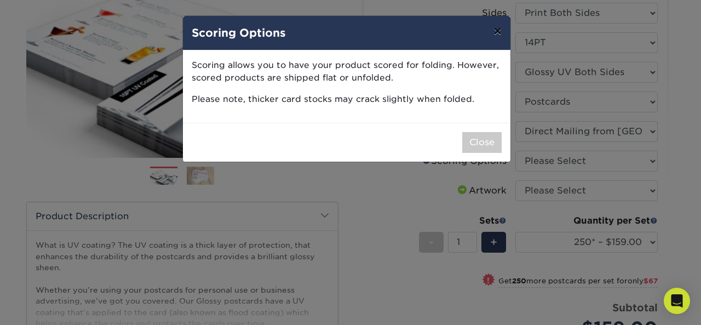
click at [498, 31] on button "×" at bounding box center [497, 31] width 25 height 31
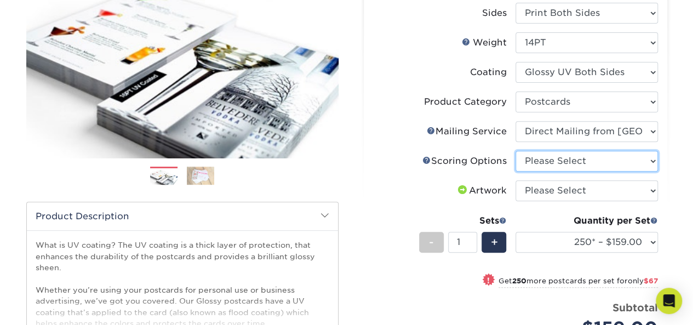
click at [565, 155] on select "Please Select No Scoring One Score Two Scores" at bounding box center [587, 161] width 142 height 21
select select "16ebe401-5398-422d-8cb0-f3adbb82deb5"
click at [516, 151] on select "Please Select No Scoring One Score Two Scores" at bounding box center [587, 161] width 142 height 21
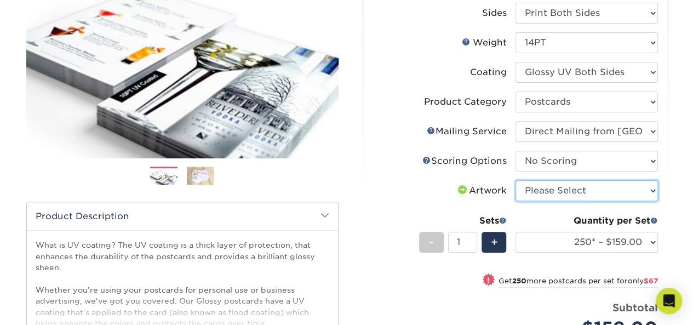
click at [563, 195] on select "Please Select I will upload files I need a design - $150" at bounding box center [587, 190] width 142 height 21
click at [516, 180] on select "Please Select I will upload files I need a design - $150" at bounding box center [587, 190] width 142 height 21
click at [563, 186] on select "Please Select I will upload files I need a design - $150" at bounding box center [587, 190] width 142 height 21
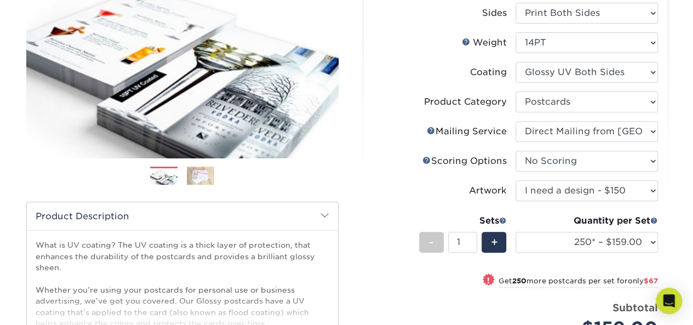
click at [516, 180] on select "Please Select I will upload files I need a design - $150" at bounding box center [587, 190] width 142 height 21
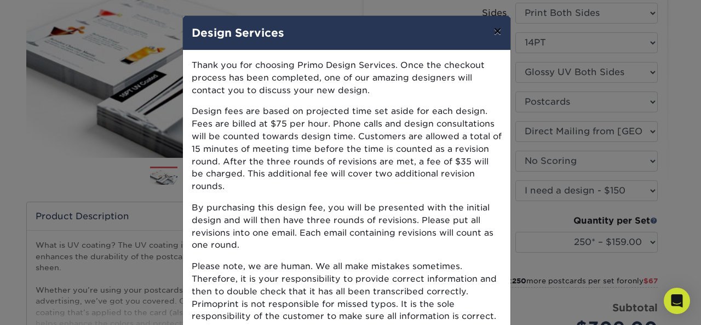
click at [490, 32] on button "×" at bounding box center [497, 31] width 25 height 31
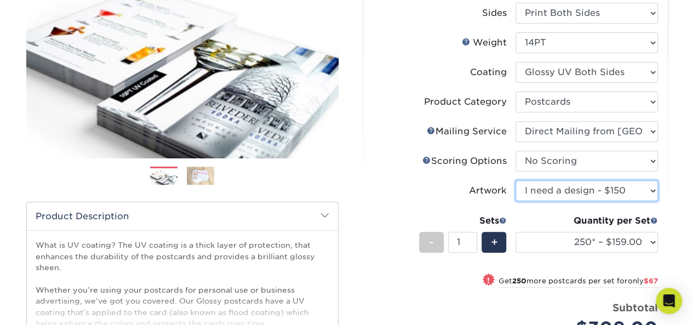
click at [610, 196] on select "Please Select I will upload files I need a design - $150" at bounding box center [587, 190] width 142 height 21
click at [516, 180] on select "Please Select I will upload files I need a design - $150" at bounding box center [587, 190] width 142 height 21
click at [591, 185] on select "Please Select I will upload files I need a design - $150" at bounding box center [587, 190] width 142 height 21
select select "upload"
click at [516, 180] on select "Please Select I will upload files I need a design - $150" at bounding box center [587, 190] width 142 height 21
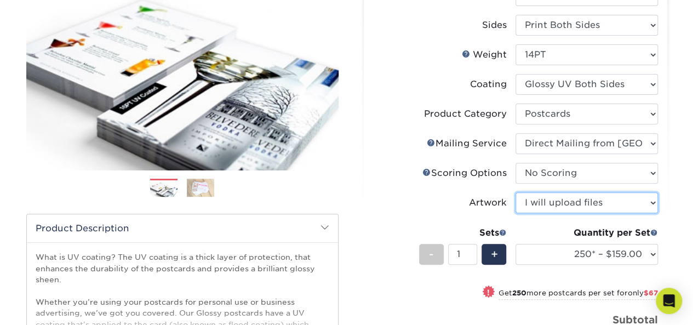
scroll to position [158, 0]
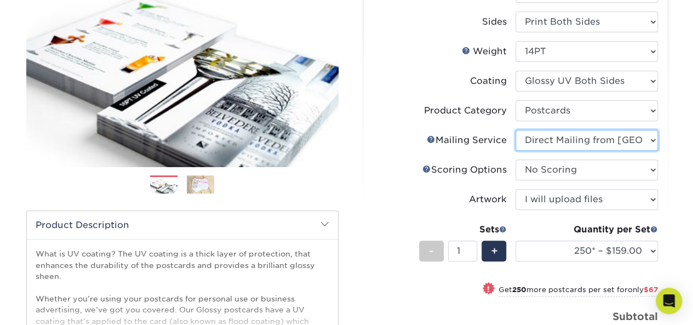
click at [563, 139] on select "Please Select No Direct Mailing Service No, I will mail/stamp/imprint Direct Ma…" at bounding box center [587, 140] width 142 height 21
select select "d3cc0d54-e72f-41ce-80c5-e8486bf2cdb8"
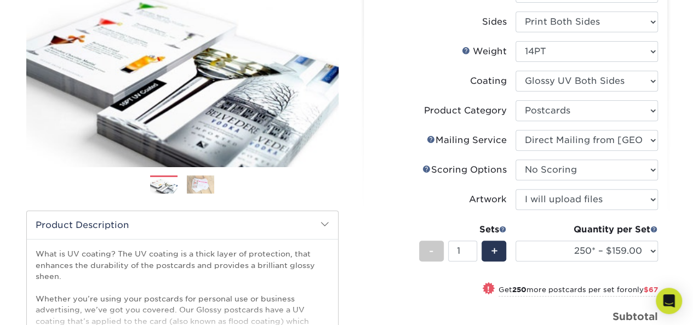
click at [516, 130] on select "Please Select No Direct Mailing Service No, I will mail/stamp/imprint Direct Ma…" at bounding box center [587, 140] width 142 height 21
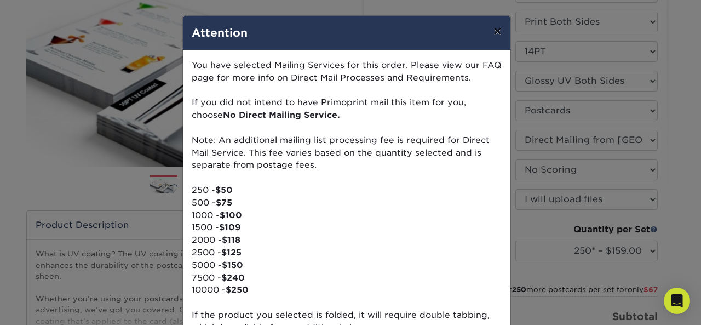
click at [495, 31] on button "×" at bounding box center [497, 31] width 25 height 31
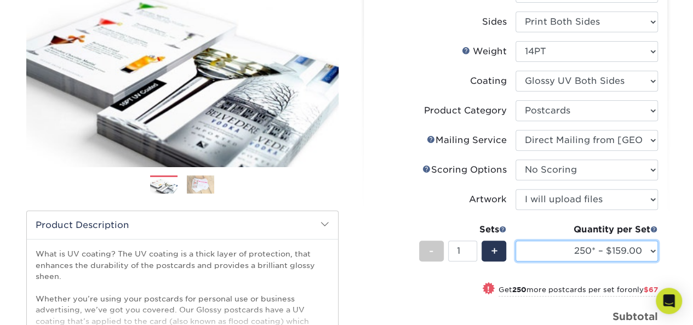
click at [562, 252] on select "250* – $159.00 500 – $226.00 1000 – $314.00 2500 – $444.00 5000 – $611.00 10000…" at bounding box center [587, 251] width 142 height 21
select select "2500 – $444.00"
click at [516, 241] on select "250* – $159.00 500 – $226.00 1000 – $314.00 2500 – $444.00 5000 – $611.00 10000…" at bounding box center [587, 251] width 142 height 21
click at [683, 231] on div "Products Postcards Glossy UV Coated Postcards Previous Next show more 25" at bounding box center [346, 217] width 693 height 610
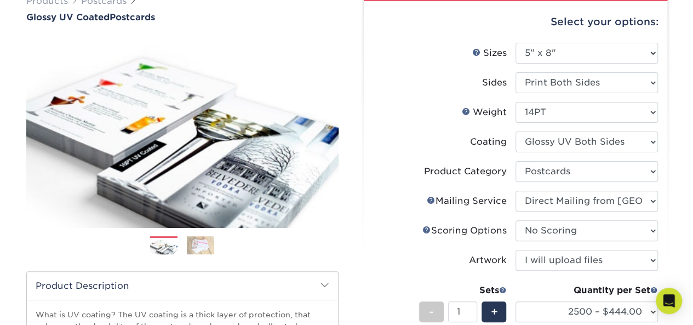
scroll to position [0, 0]
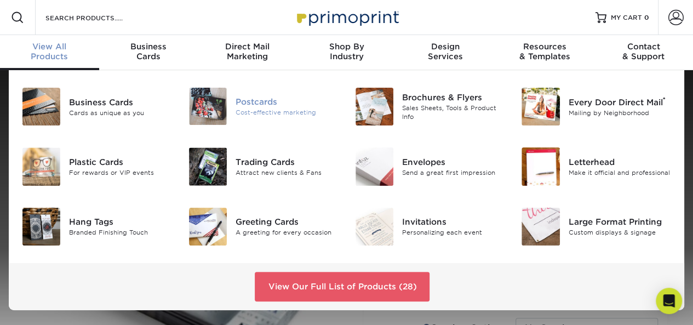
click at [240, 106] on div "Postcards" at bounding box center [287, 102] width 103 height 12
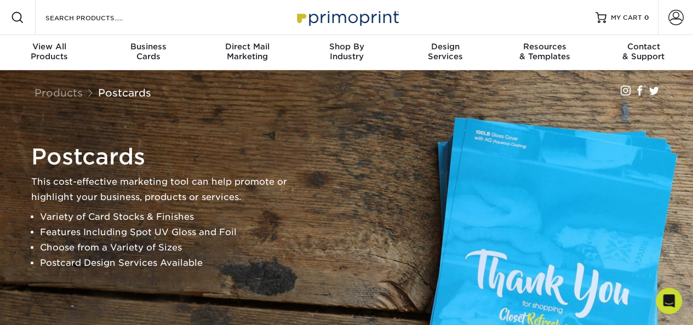
scroll to position [1, 0]
